Goal: Find specific page/section: Find specific page/section

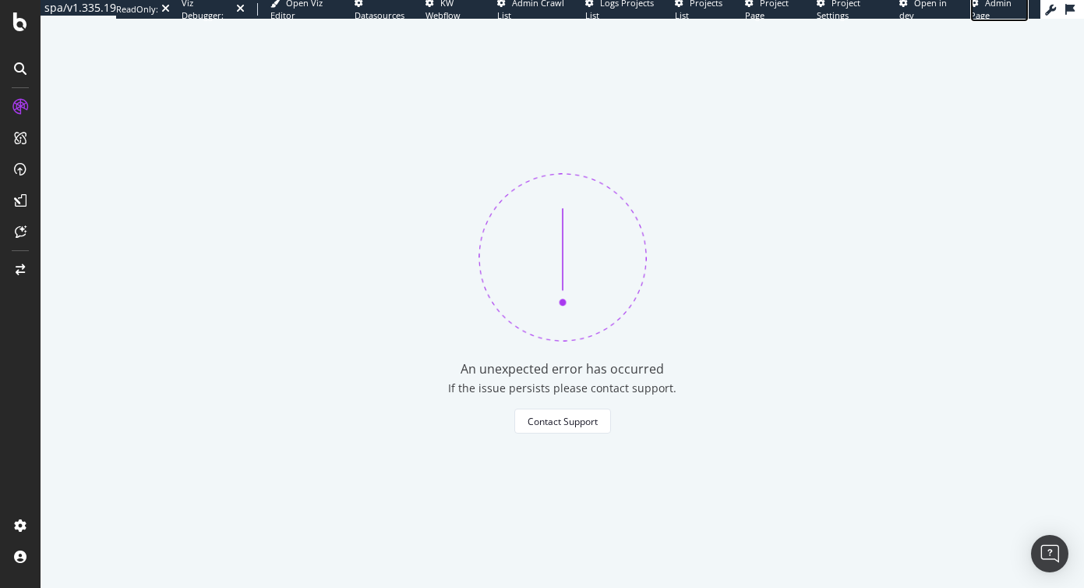
click at [974, 15] on span "Admin Page" at bounding box center [990, 9] width 41 height 24
